Goal: Information Seeking & Learning: Learn about a topic

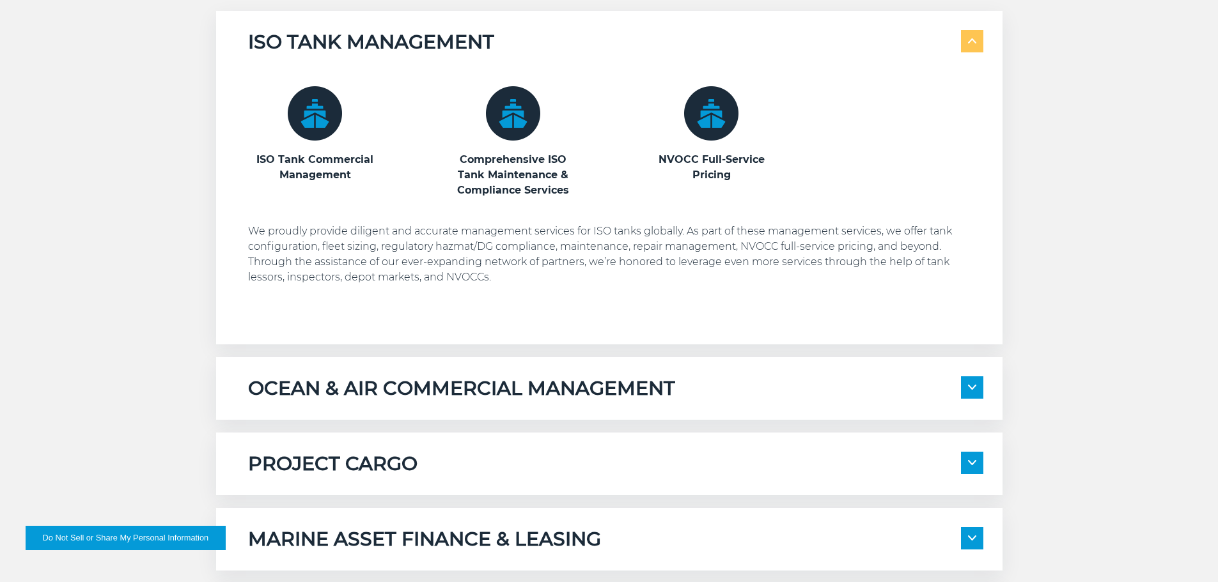
scroll to position [895, 0]
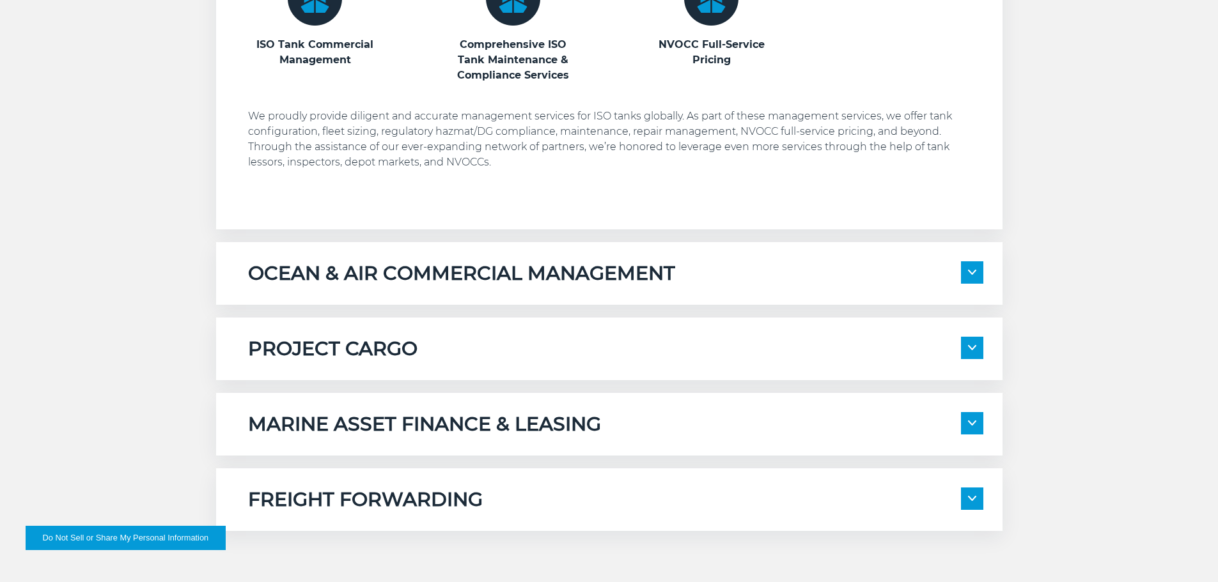
click at [473, 421] on h5 "MARINE ASSET FINANCE & LEASING" at bounding box center [424, 424] width 353 height 24
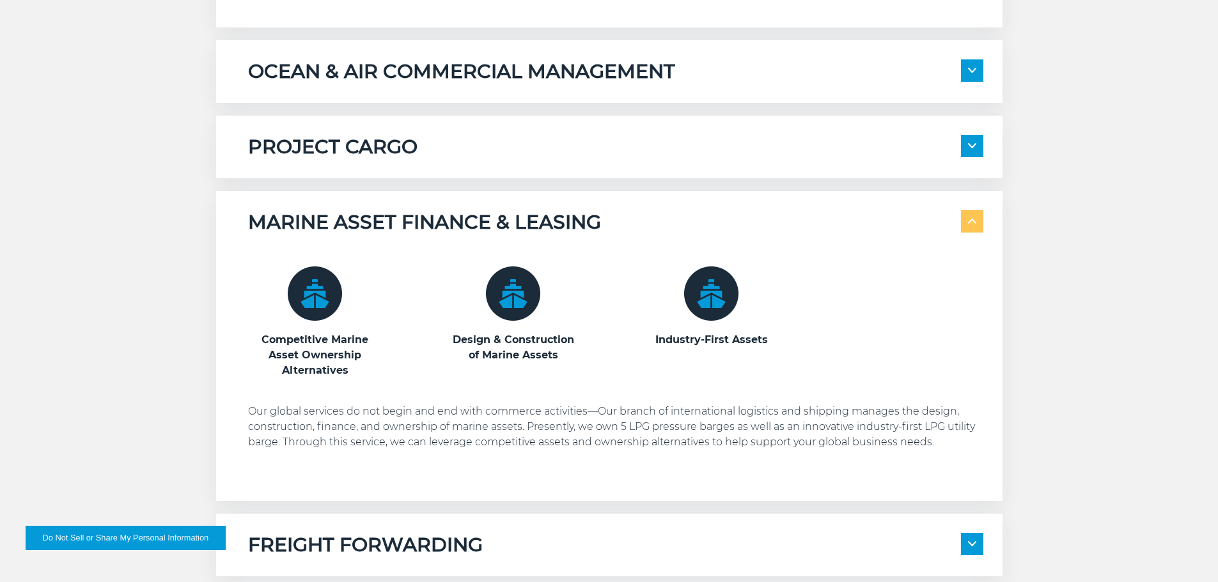
scroll to position [1100, 0]
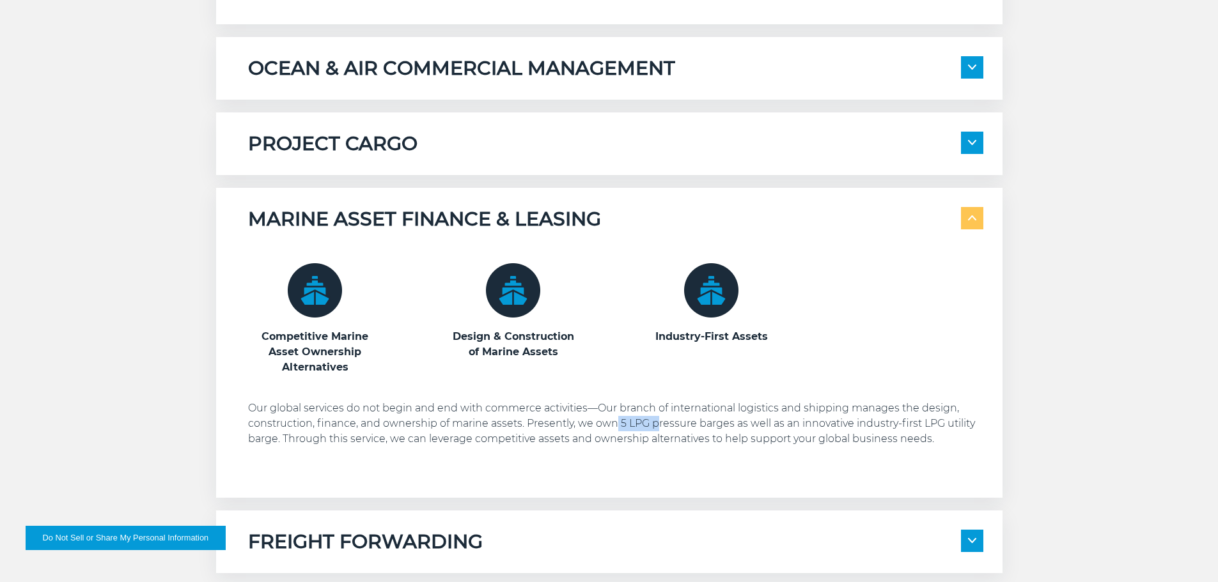
drag, startPoint x: 616, startPoint y: 423, endPoint x: 656, endPoint y: 425, distance: 39.7
click at [656, 425] on p "Our global services do not begin and end with commerce activities—Our branch of…" at bounding box center [615, 424] width 735 height 46
drag, startPoint x: 730, startPoint y: 424, endPoint x: 618, endPoint y: 421, distance: 111.9
click at [618, 421] on p "Our global services do not begin and end with commerce activities—Our branch of…" at bounding box center [615, 424] width 735 height 46
copy p "5 LPG pressure barges"
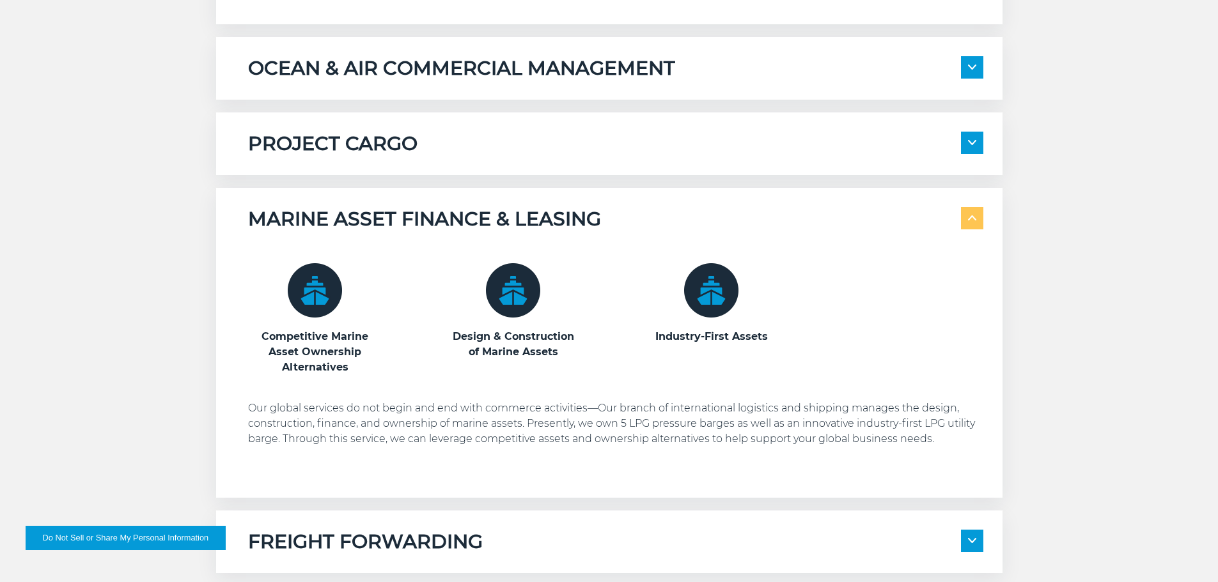
click at [641, 410] on p "Our global services do not begin and end with commerce activities—Our branch of…" at bounding box center [615, 424] width 735 height 46
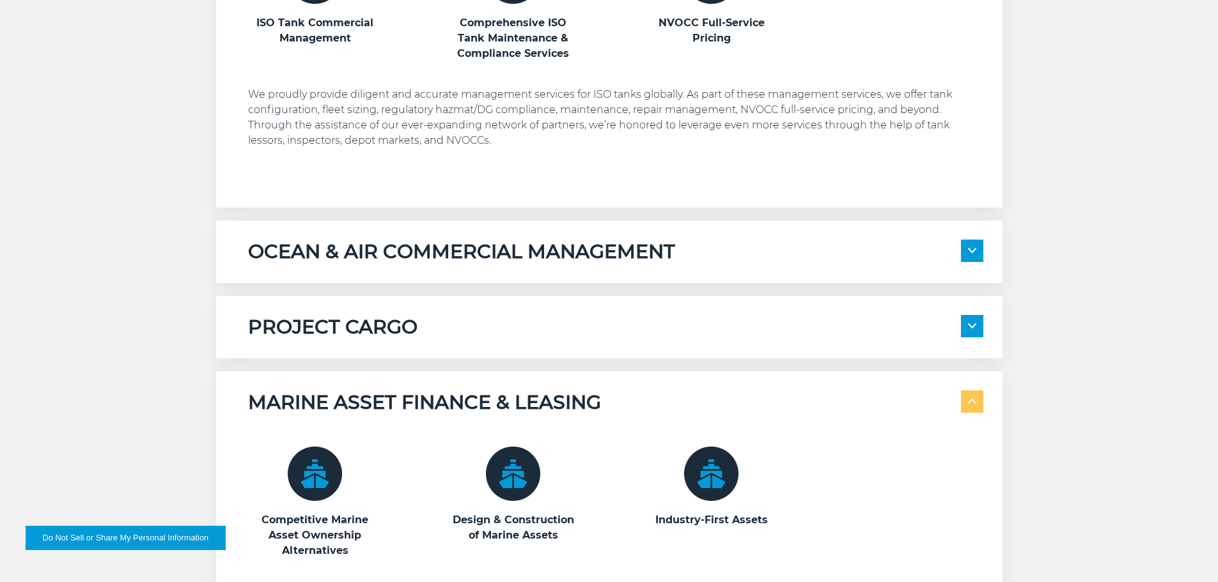
scroll to position [1087, 0]
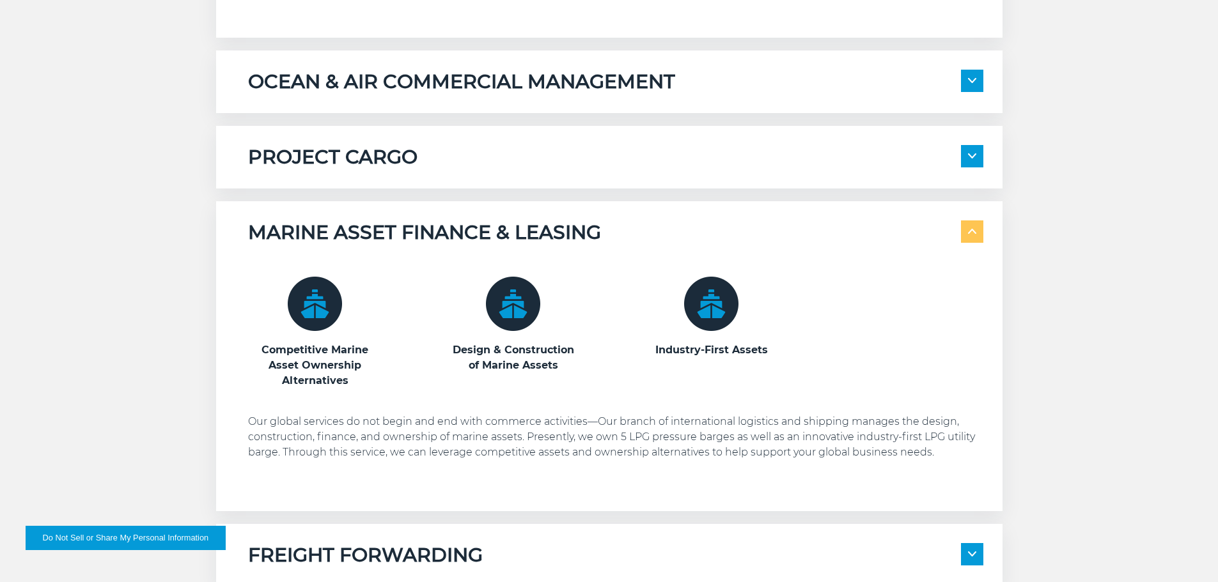
click at [483, 84] on h5 "OCEAN & AIR COMMERCIAL MANAGEMENT" at bounding box center [461, 82] width 427 height 24
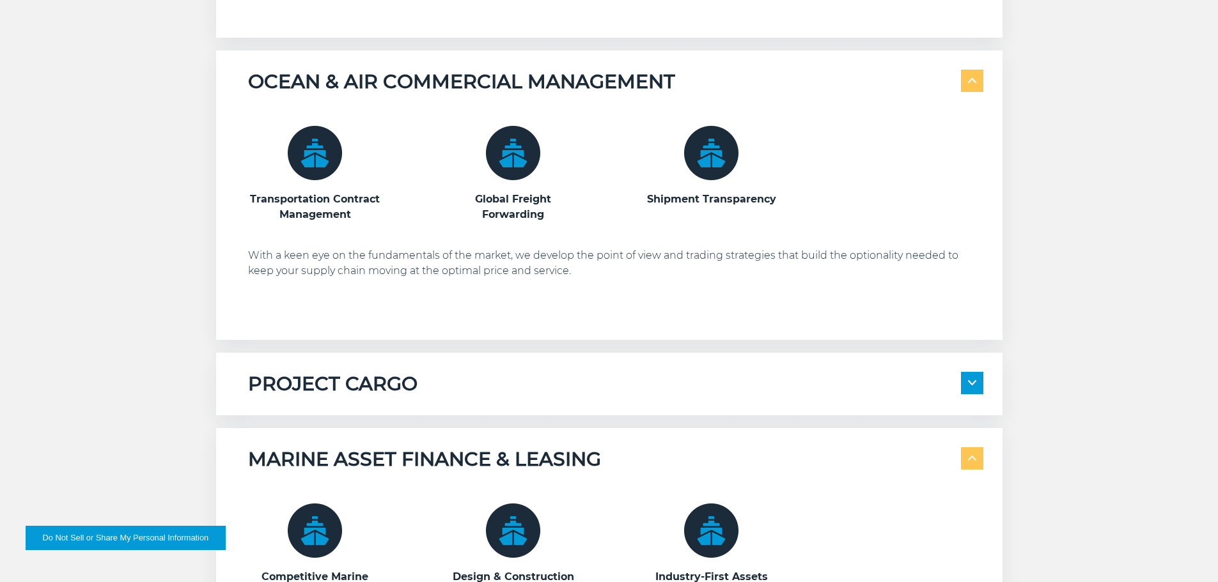
click at [483, 84] on h5 "OCEAN & AIR COMMERCIAL MANAGEMENT" at bounding box center [461, 82] width 427 height 24
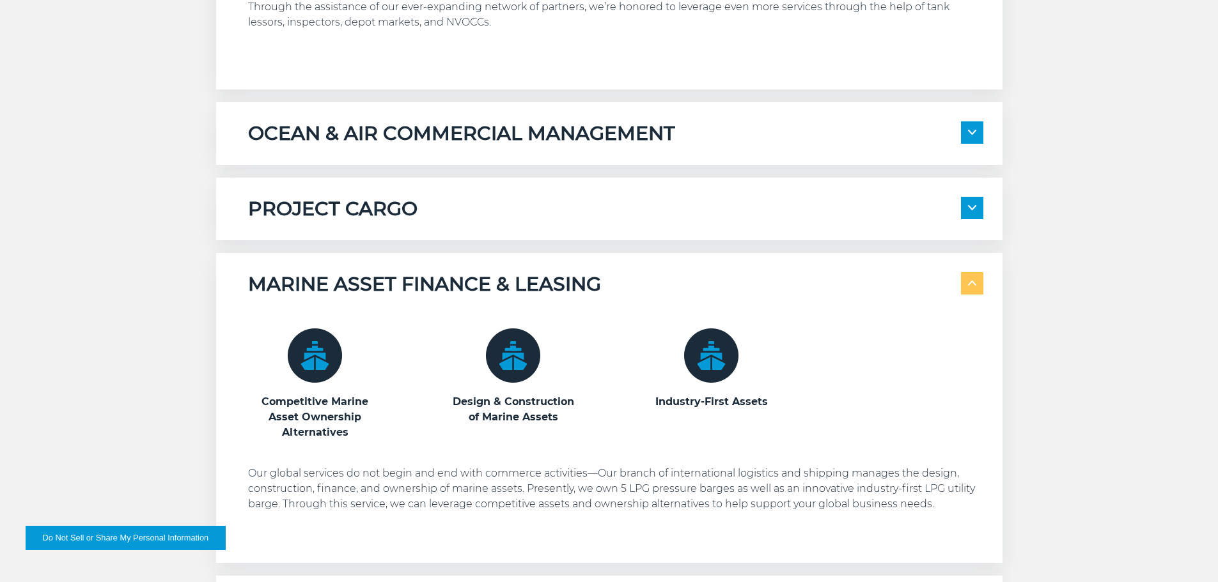
scroll to position [1023, 0]
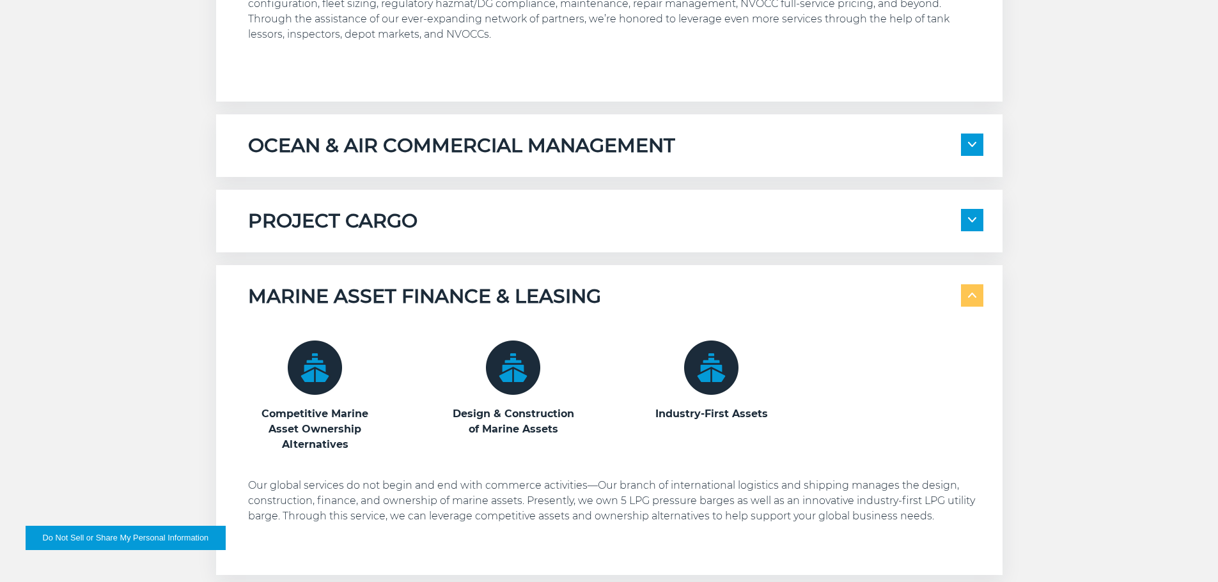
click at [371, 299] on h5 "MARINE ASSET FINANCE & LEASING" at bounding box center [424, 297] width 353 height 24
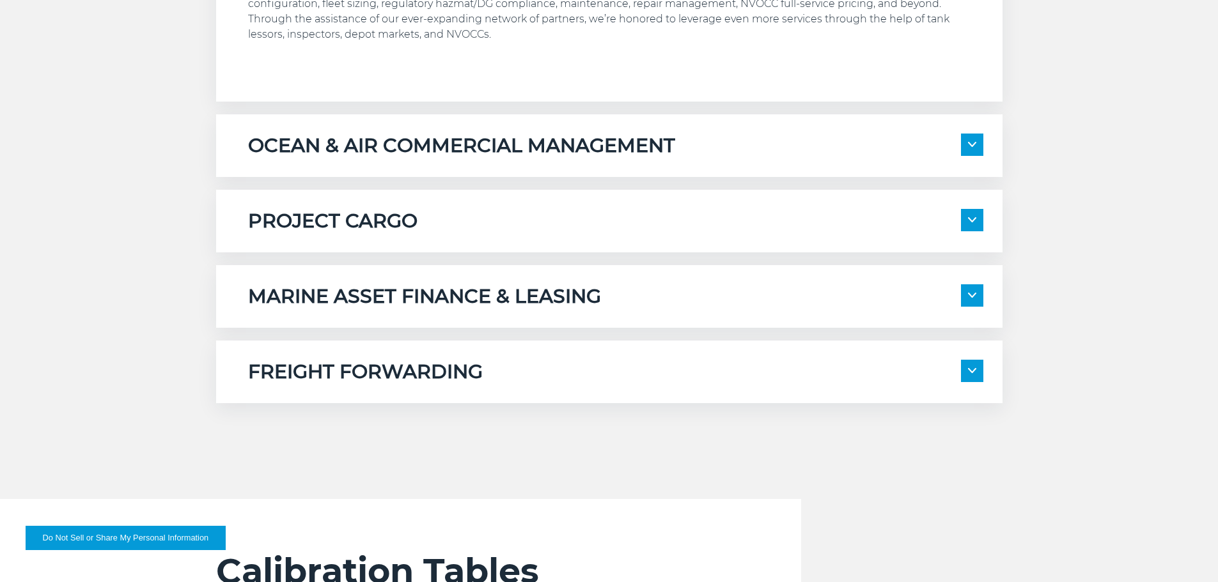
click at [295, 361] on h5 "FREIGHT FORWARDING" at bounding box center [365, 372] width 235 height 24
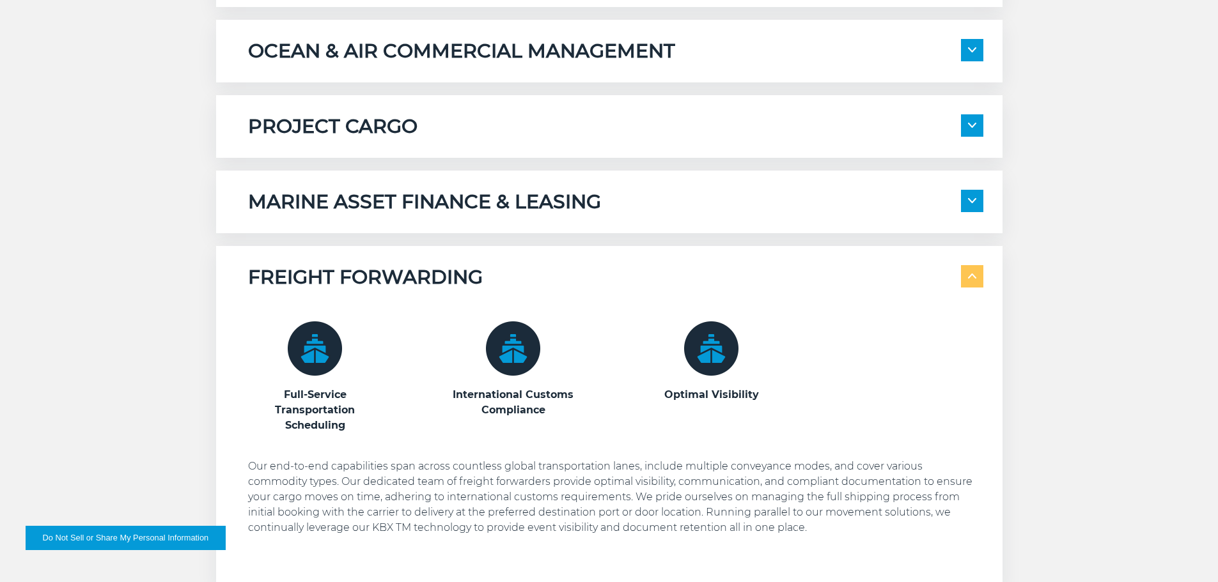
scroll to position [1151, 0]
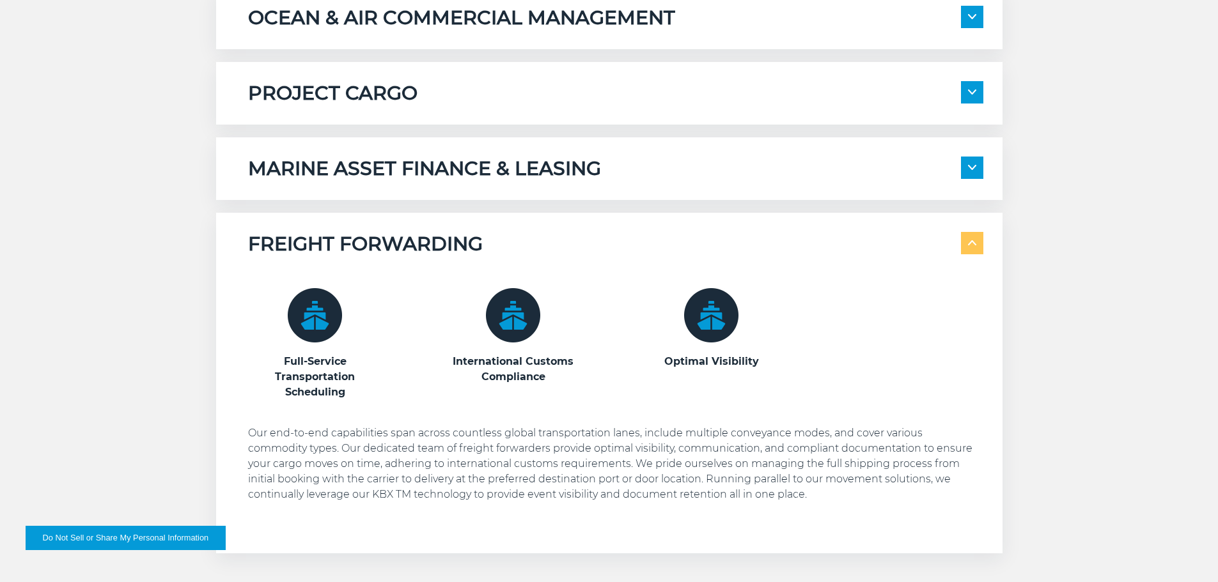
click at [364, 240] on h5 "FREIGHT FORWARDING" at bounding box center [365, 244] width 235 height 24
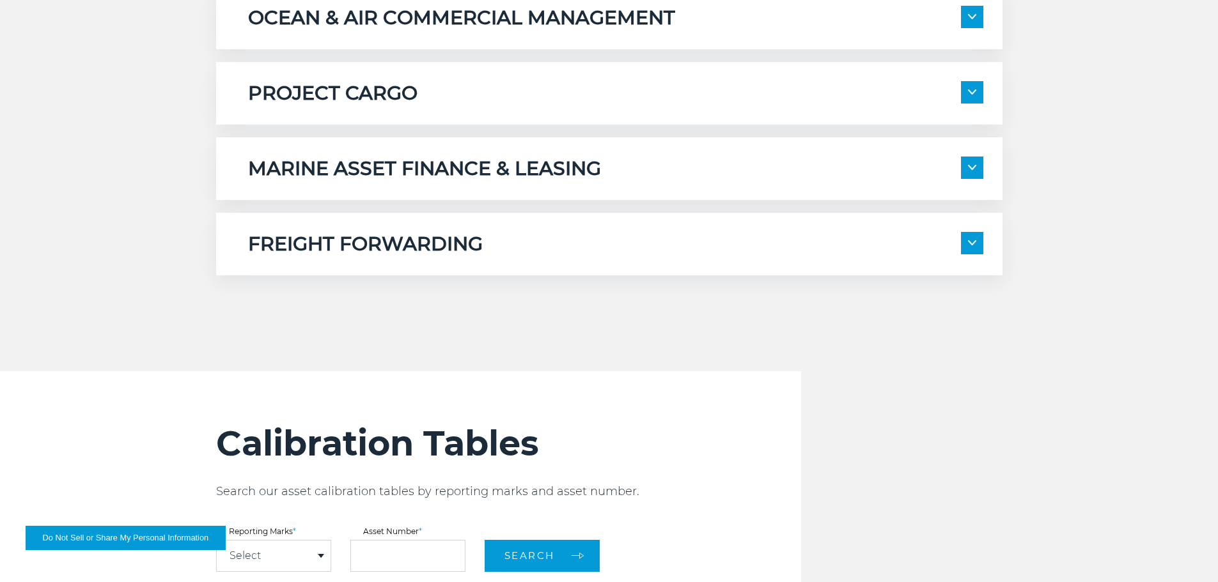
click at [368, 170] on h5 "MARINE ASSET FINANCE & LEASING" at bounding box center [424, 169] width 353 height 24
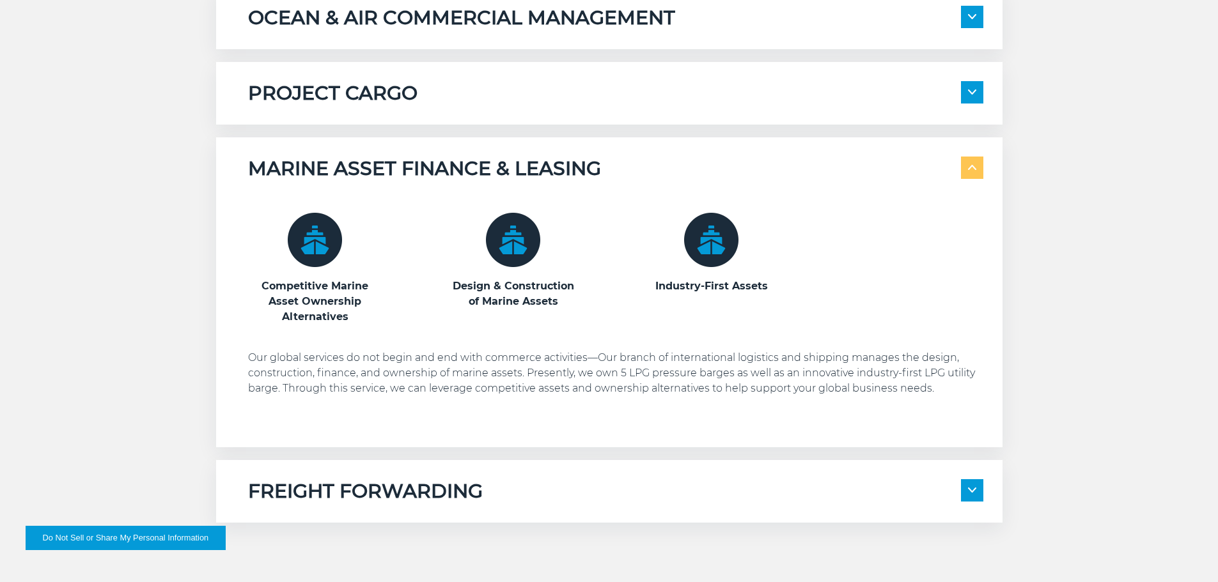
click at [321, 245] on img at bounding box center [315, 240] width 54 height 54
drag, startPoint x: 559, startPoint y: 264, endPoint x: 506, endPoint y: 265, distance: 52.4
click at [558, 265] on div "Design & Construction of Marine Assets" at bounding box center [513, 269] width 134 height 112
click at [508, 260] on img at bounding box center [513, 240] width 54 height 54
click at [719, 247] on img at bounding box center [711, 240] width 54 height 54
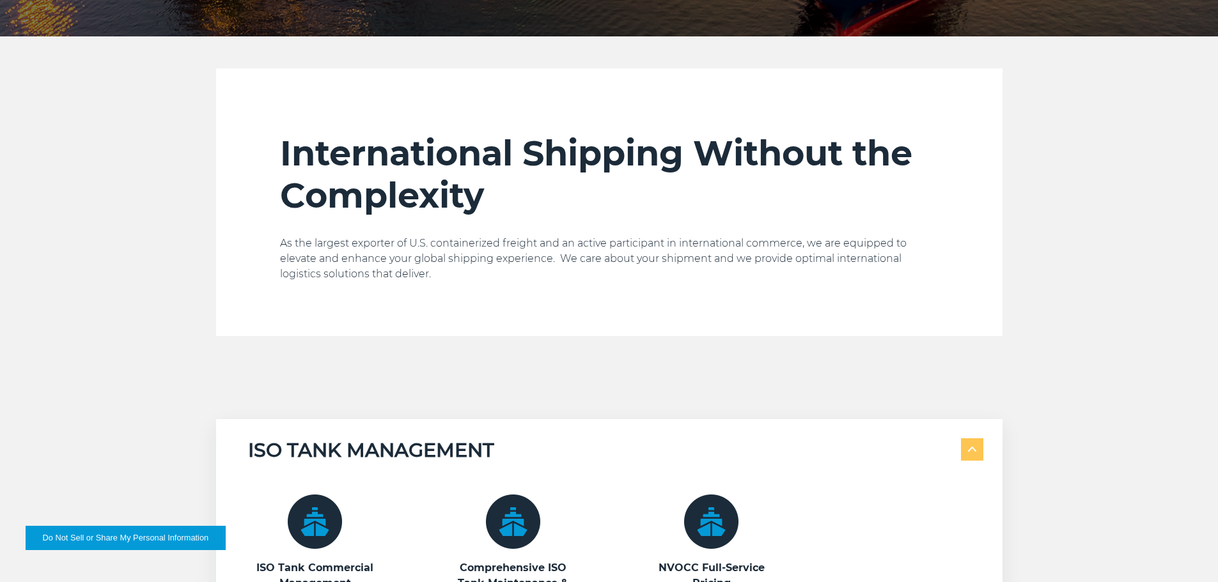
scroll to position [13, 0]
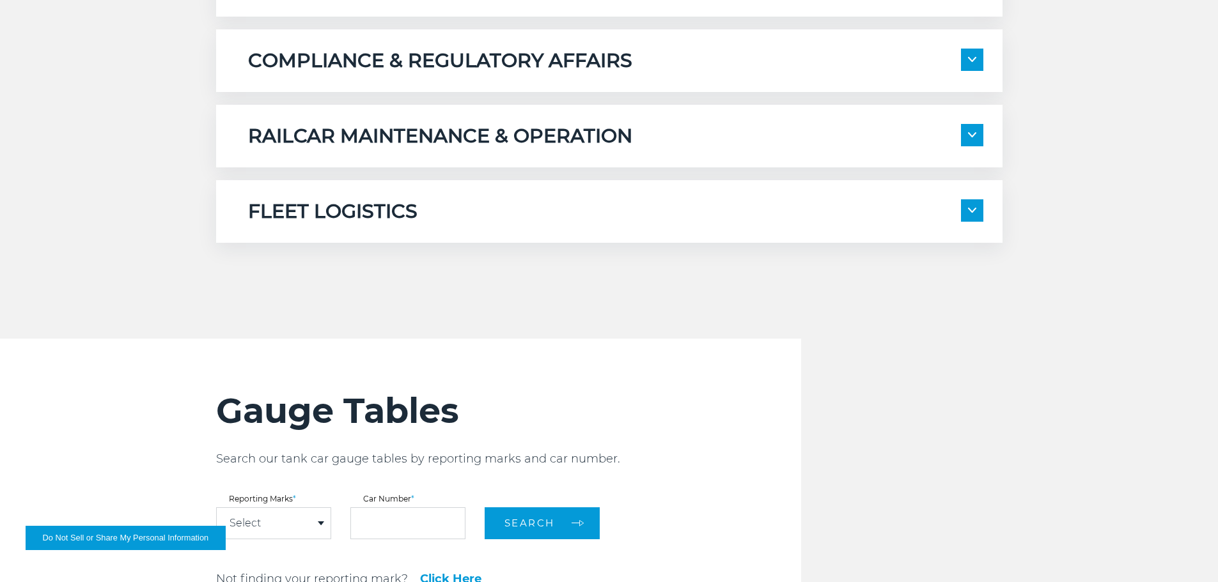
scroll to position [895, 0]
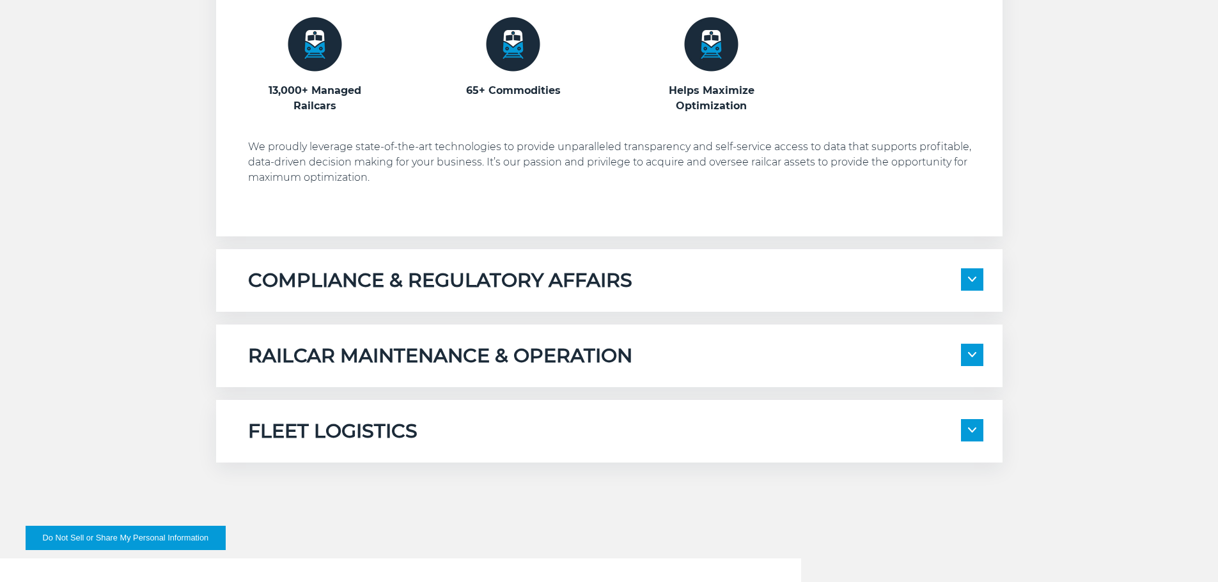
click at [441, 416] on div "FLEET LOGISTICS Internal System Planning External System Coordination" at bounding box center [609, 431] width 786 height 63
click at [385, 427] on h5 "FLEET LOGISTICS" at bounding box center [332, 431] width 169 height 24
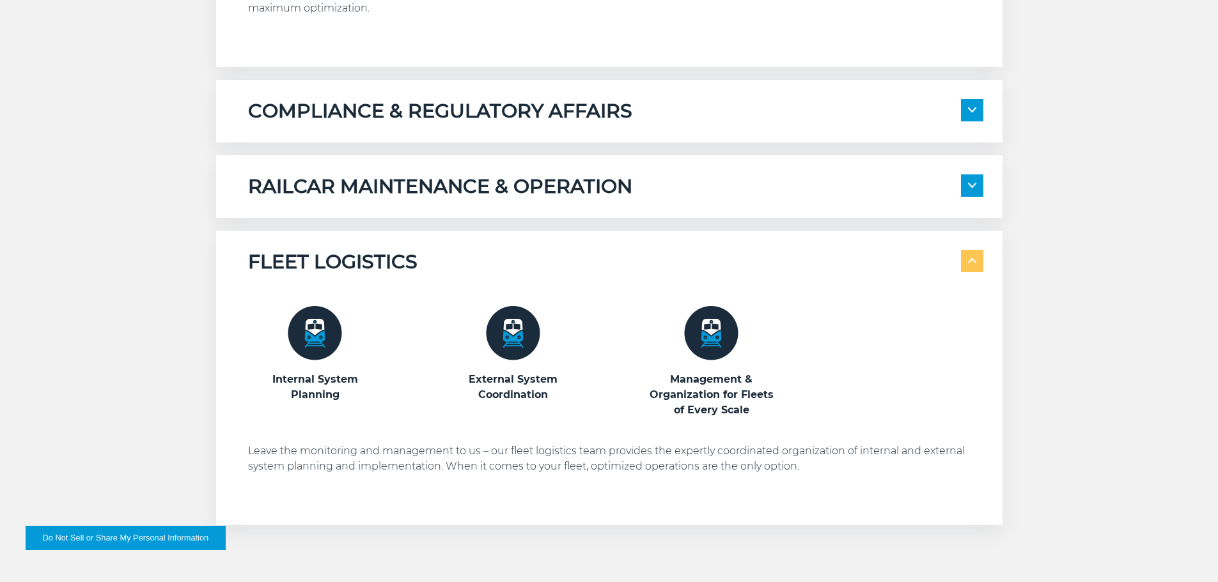
scroll to position [1151, 0]
